Goal: Task Accomplishment & Management: Manage account settings

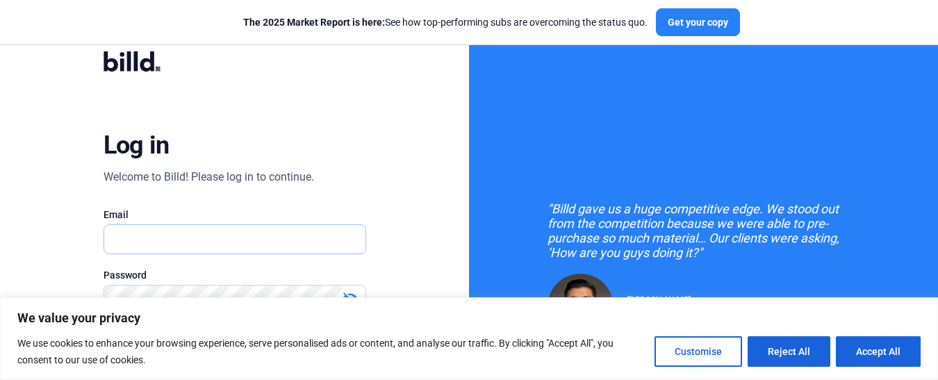
click at [279, 246] on input "text" at bounding box center [227, 239] width 247 height 28
click at [865, 357] on button "Accept All" at bounding box center [878, 351] width 85 height 31
checkbox input "true"
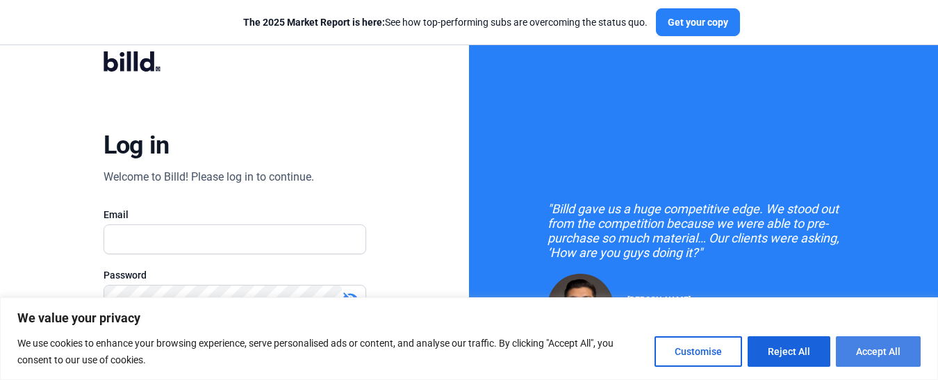
checkbox input "true"
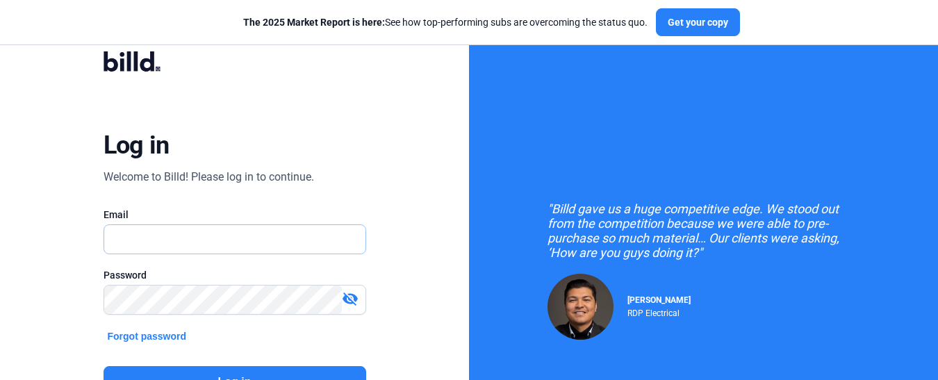
click at [238, 229] on input "text" at bounding box center [234, 239] width 261 height 28
type input "[EMAIL_ADDRESS][DOMAIN_NAME]"
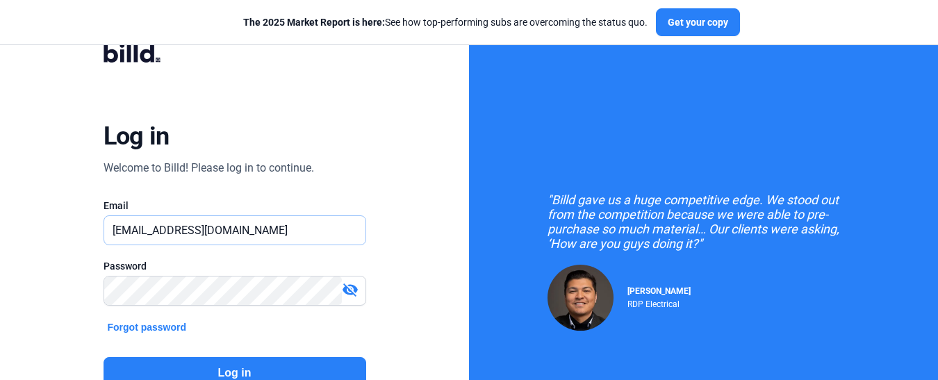
scroll to position [139, 0]
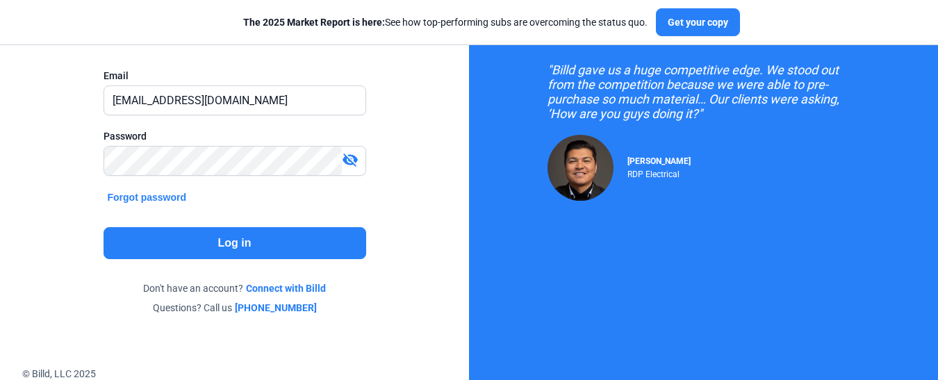
click at [275, 244] on button "Log in" at bounding box center [235, 243] width 263 height 32
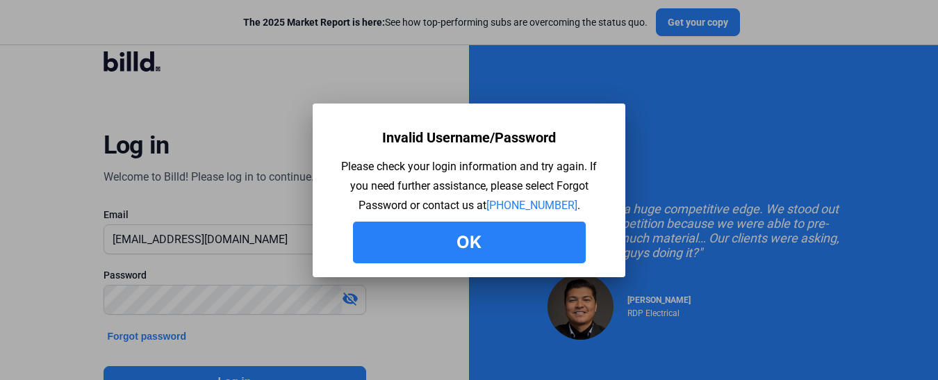
click at [567, 243] on button "Ok" at bounding box center [469, 243] width 233 height 42
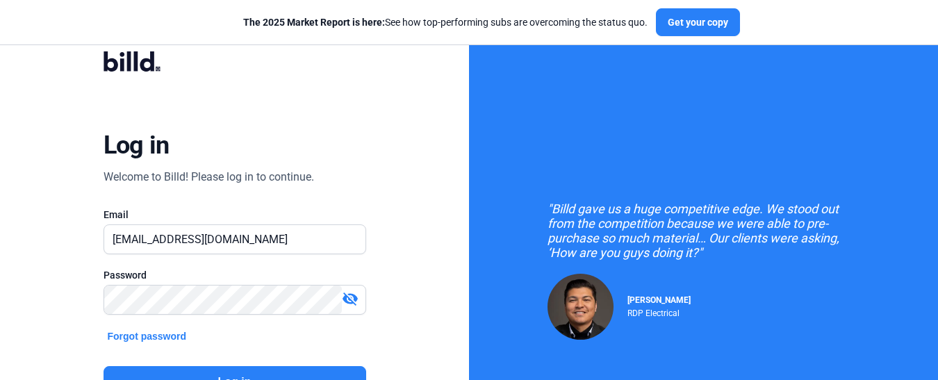
click at [349, 291] on mat-icon "visibility_off" at bounding box center [350, 299] width 17 height 17
